Goal: Task Accomplishment & Management: Manage account settings

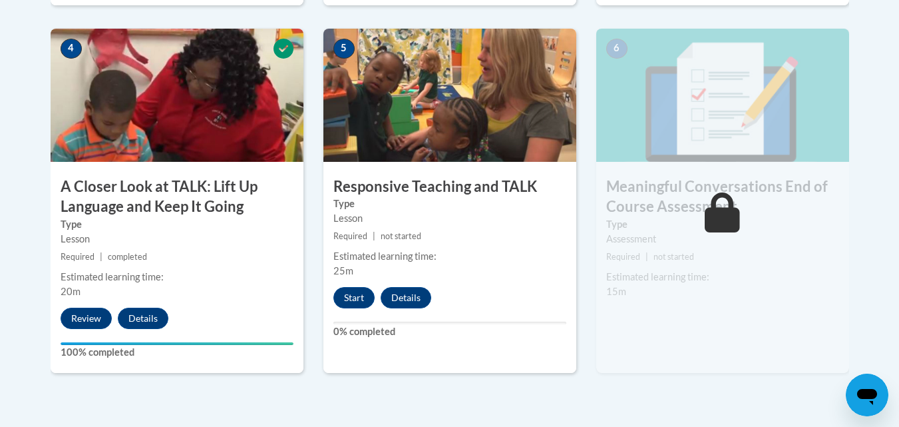
drag, startPoint x: 750, startPoint y: 387, endPoint x: 822, endPoint y: 425, distance: 81.6
click at [750, 387] on div "6 Meaningful Conversations End of Course Assessment Type Assessment Required | …" at bounding box center [723, 212] width 273 height 367
click at [360, 304] on button "Start" at bounding box center [354, 297] width 41 height 21
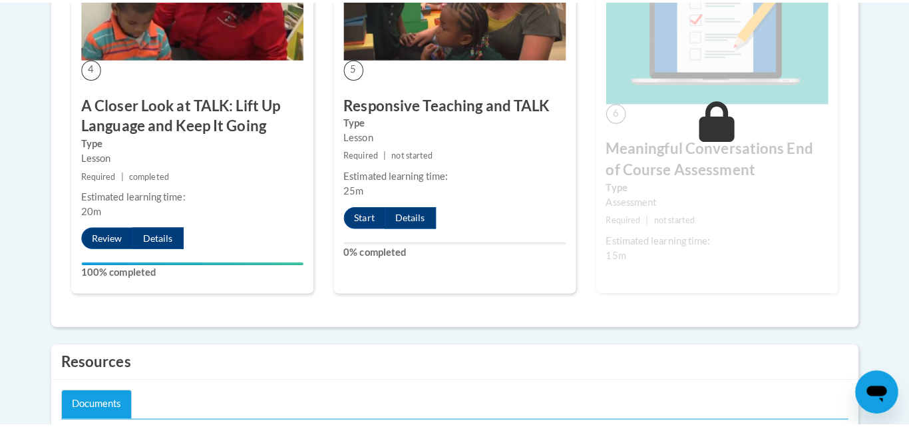
scroll to position [1496, 0]
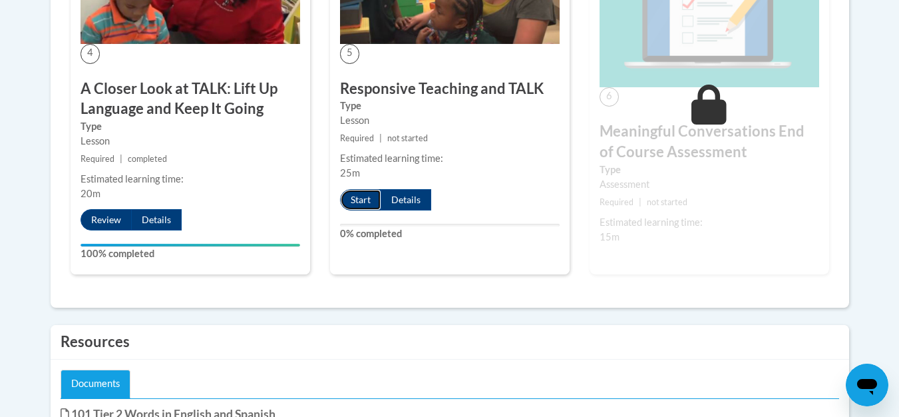
click at [371, 210] on button "Start" at bounding box center [360, 199] width 41 height 21
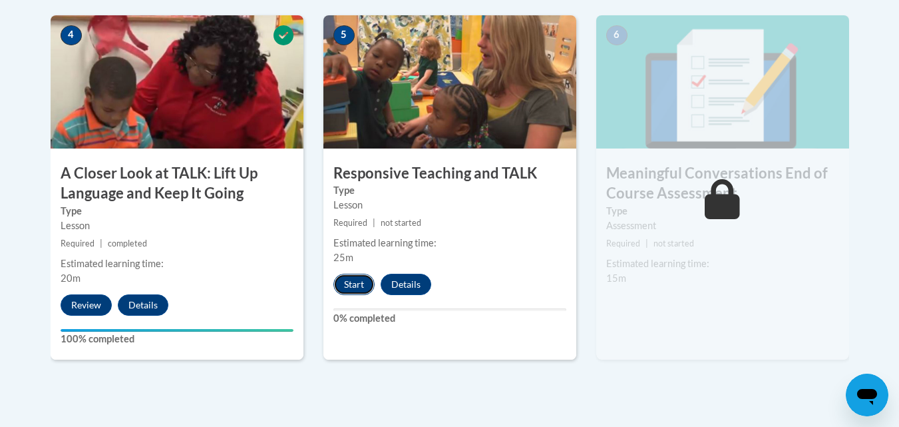
click at [354, 275] on button "Start" at bounding box center [354, 284] width 41 height 21
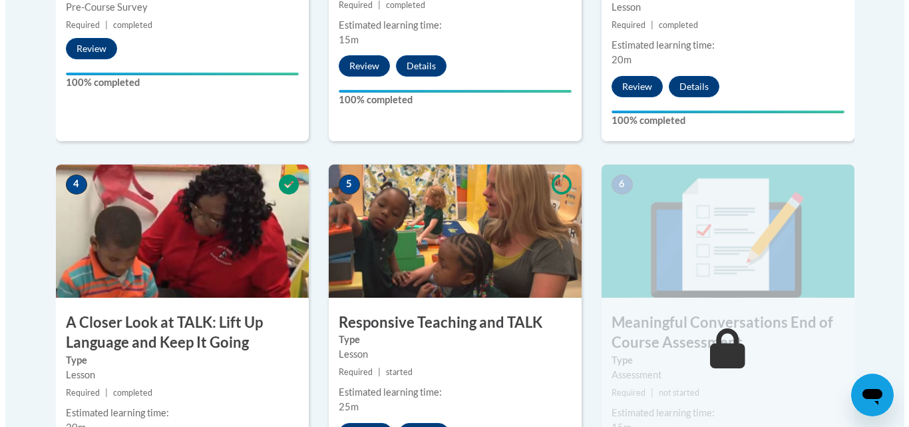
scroll to position [811, 0]
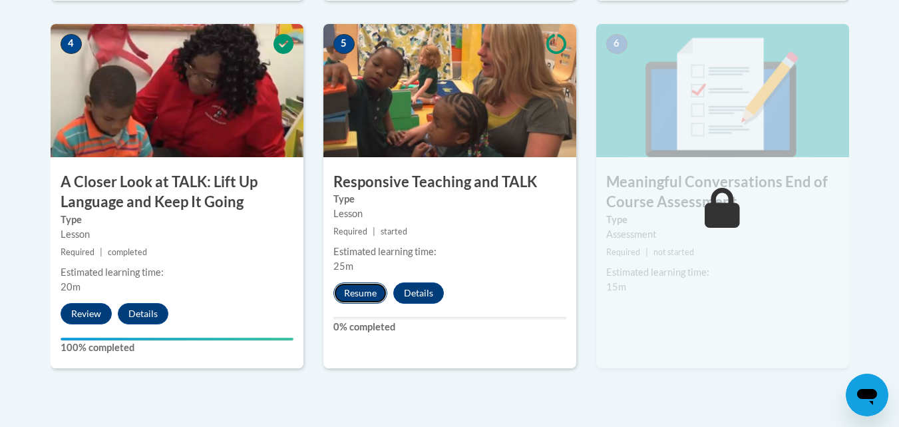
click at [361, 296] on button "Resume" at bounding box center [361, 292] width 54 height 21
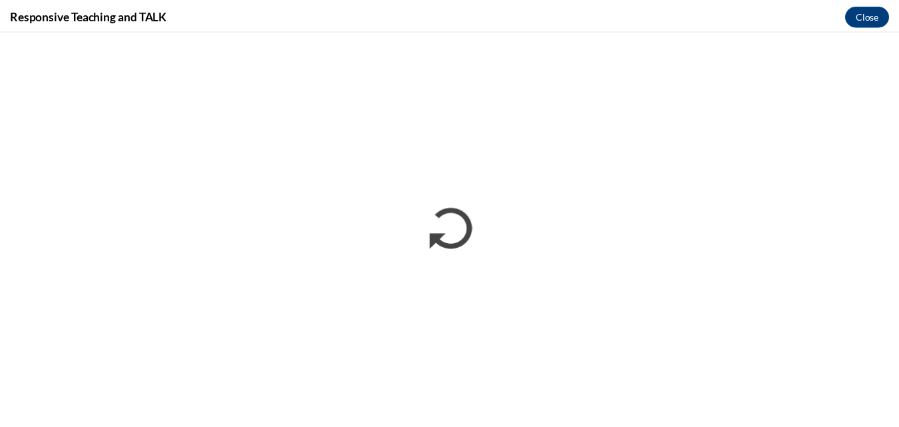
scroll to position [0, 0]
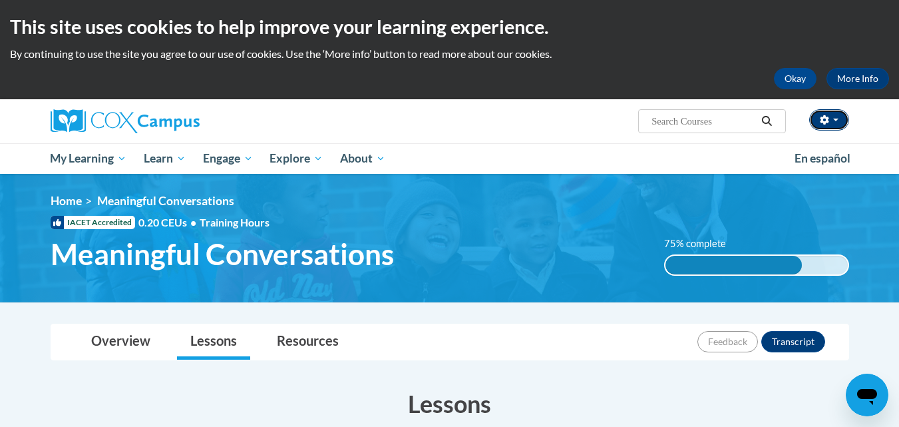
click at [833, 111] on button "button" at bounding box center [830, 119] width 40 height 21
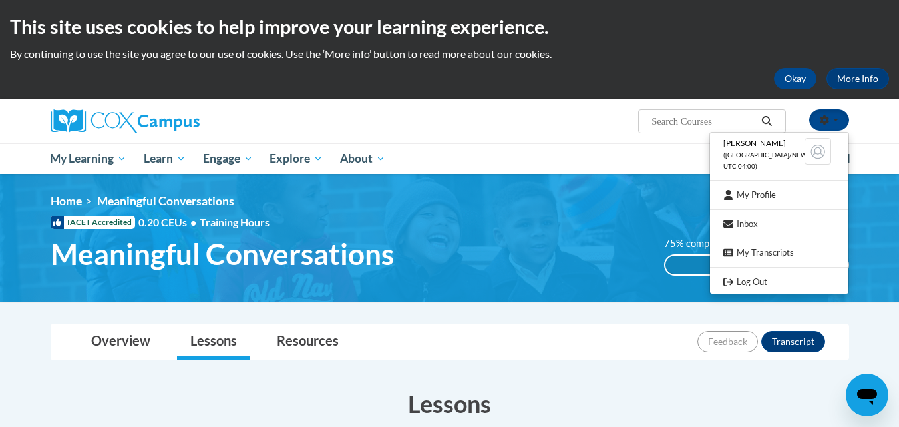
click at [769, 273] on ul "Moriah Mobley (America/New_York UTC-04:00) My Profile Inbox My Transcripts Log …" at bounding box center [780, 213] width 140 height 162
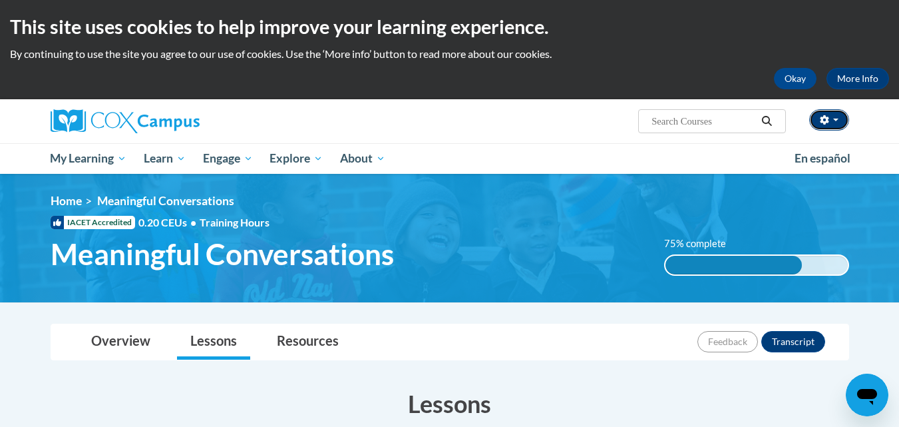
click at [828, 110] on button "button" at bounding box center [830, 119] width 40 height 21
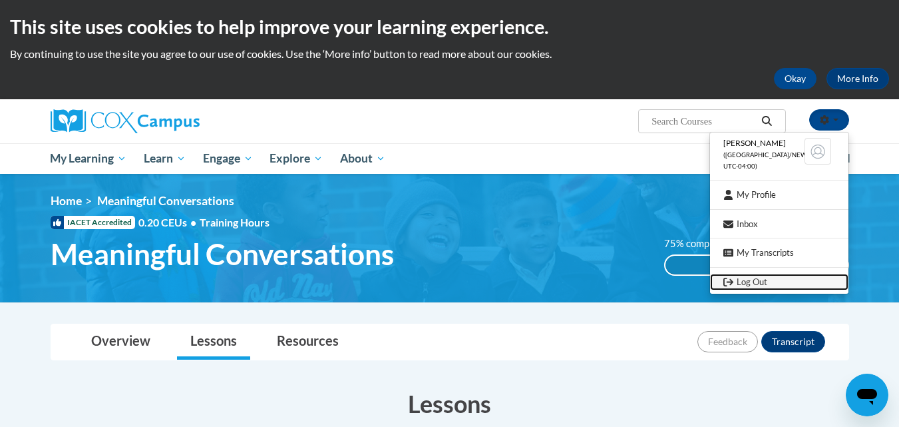
click at [778, 277] on link "Log Out" at bounding box center [779, 282] width 138 height 17
